Goal: Task Accomplishment & Management: Use online tool/utility

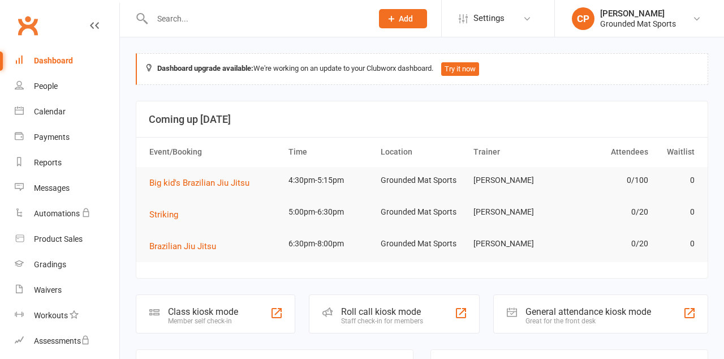
click at [213, 308] on div "Class kiosk mode" at bounding box center [203, 311] width 70 height 11
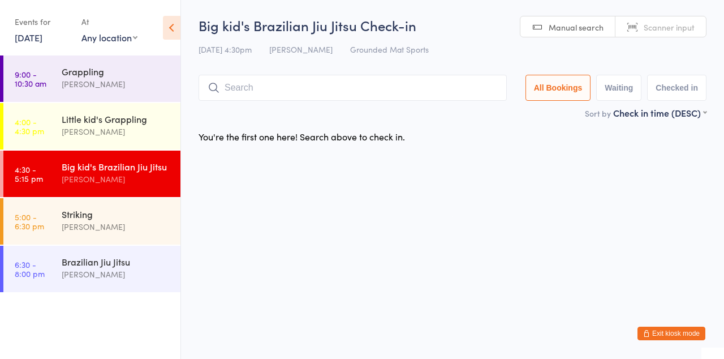
click at [312, 83] on input "search" at bounding box center [353, 88] width 308 height 26
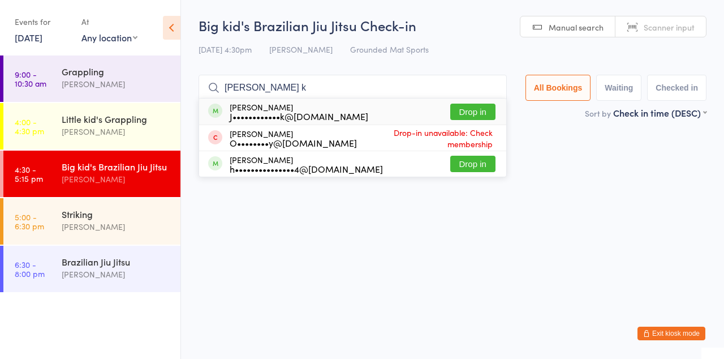
type input "Harper k"
click at [477, 113] on button "Drop in" at bounding box center [472, 112] width 45 height 16
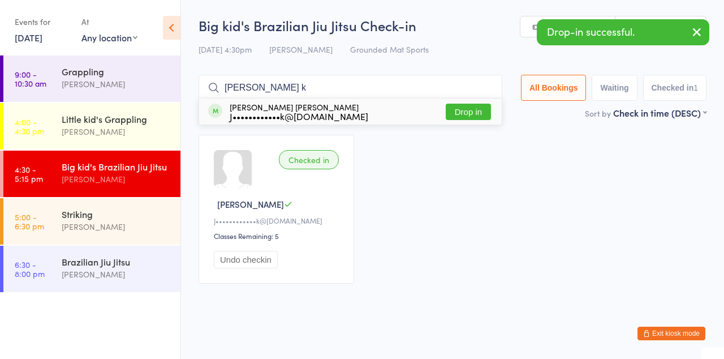
type input "Coen k"
click at [478, 115] on button "Drop in" at bounding box center [468, 112] width 45 height 16
